Goal: Find specific page/section: Find specific page/section

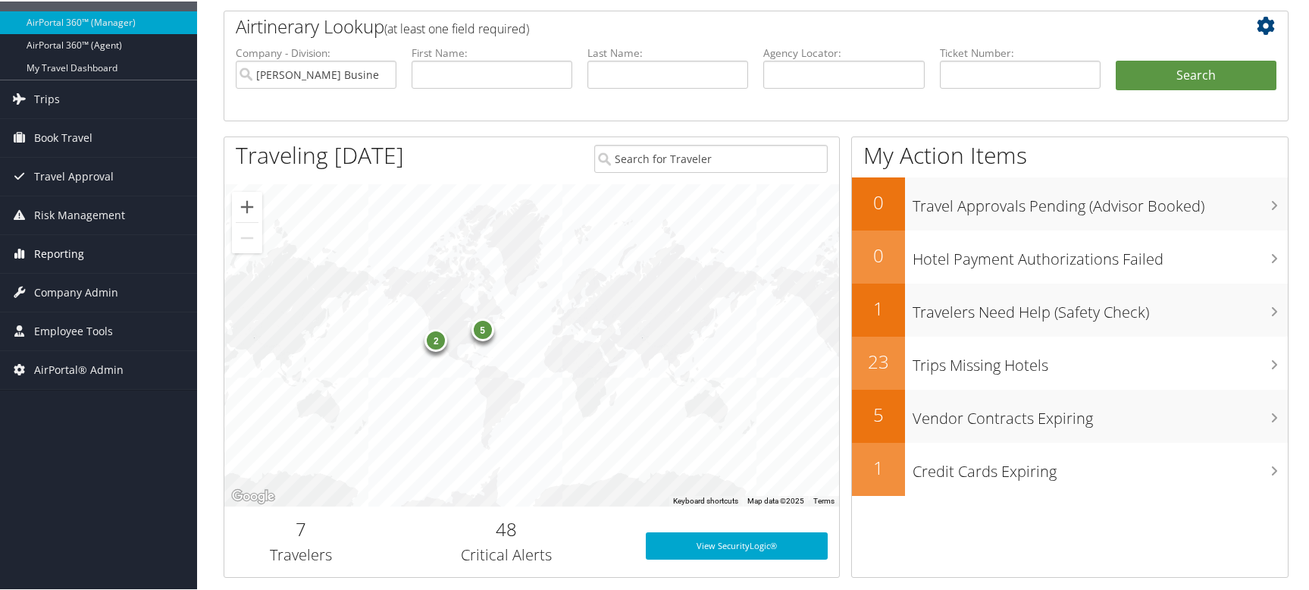
scroll to position [76, 0]
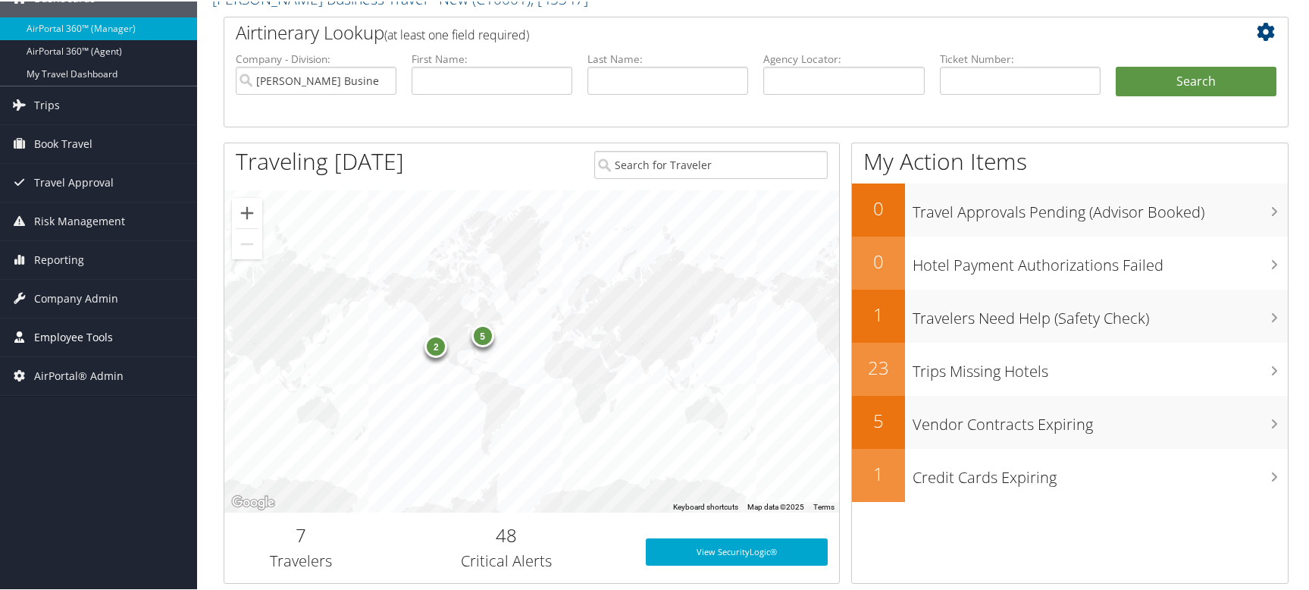
click at [95, 330] on span "Employee Tools" at bounding box center [73, 336] width 79 height 38
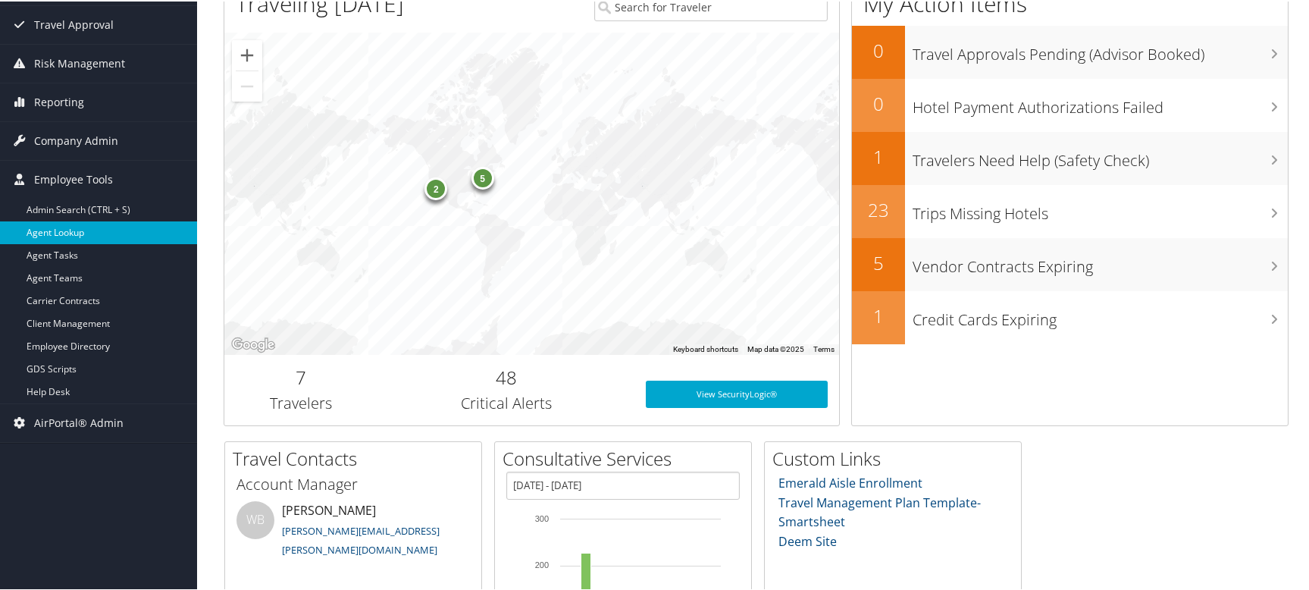
scroll to position [227, 0]
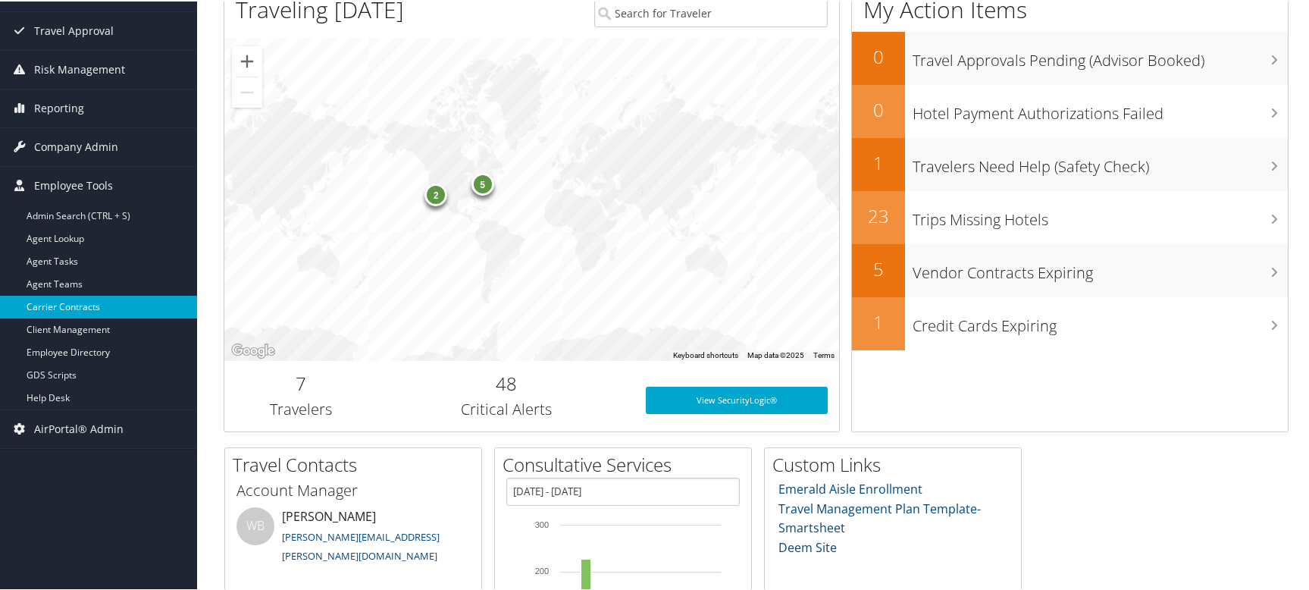
click at [97, 305] on link "Carrier Contracts" at bounding box center [98, 305] width 197 height 23
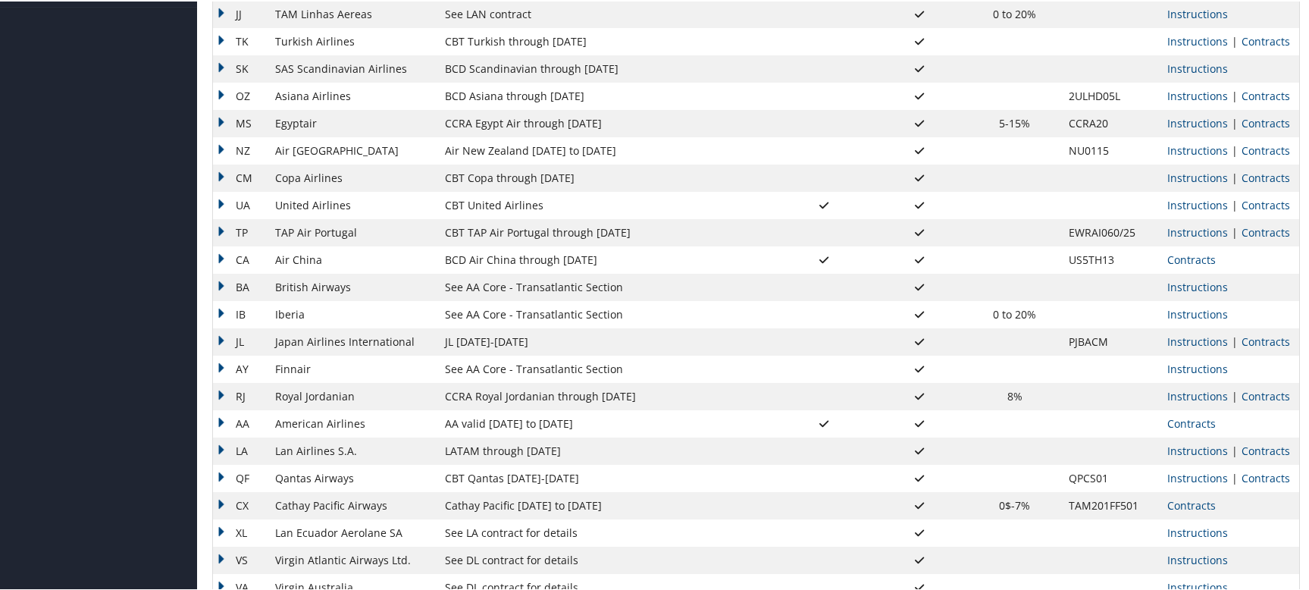
scroll to position [606, 0]
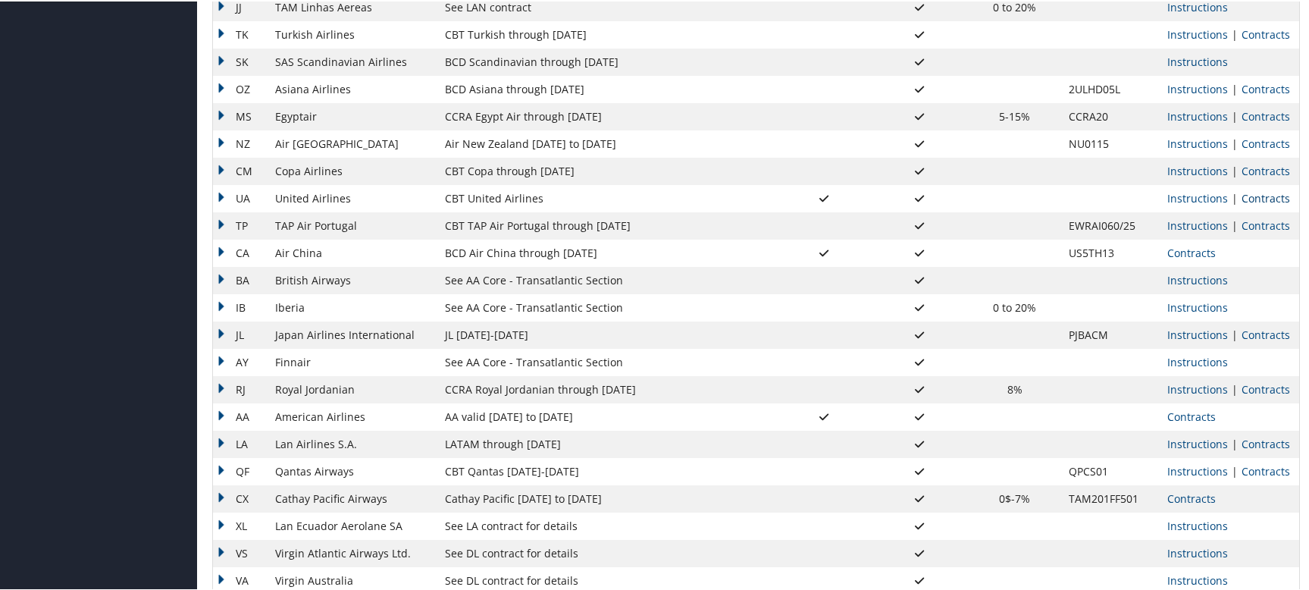
click at [1258, 197] on link "Contracts" at bounding box center [1265, 196] width 48 height 14
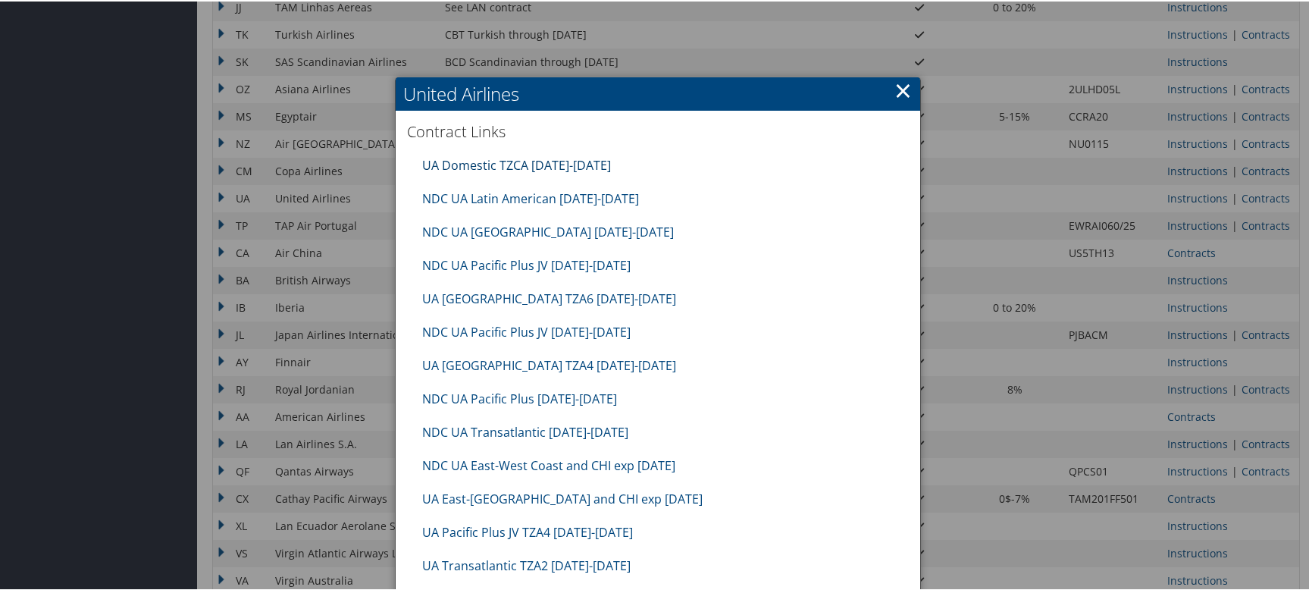
click at [474, 161] on link "UA Domestic TZCA 10.01.25-1.31.26" at bounding box center [516, 163] width 189 height 17
